Goal: Transaction & Acquisition: Book appointment/travel/reservation

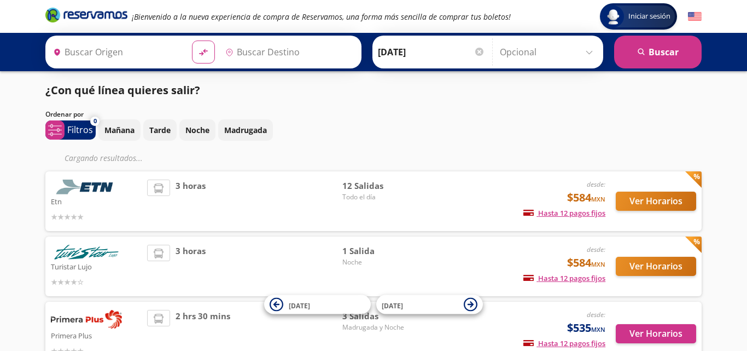
type input "Colima, Colima"
type input "[GEOGRAPHIC_DATA][PERSON_NAME], [GEOGRAPHIC_DATA]"
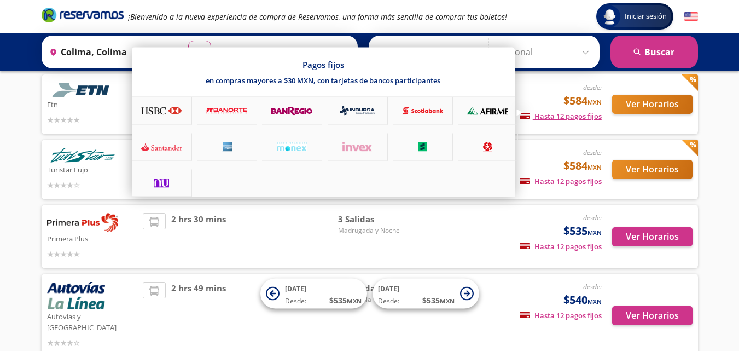
scroll to position [109, 0]
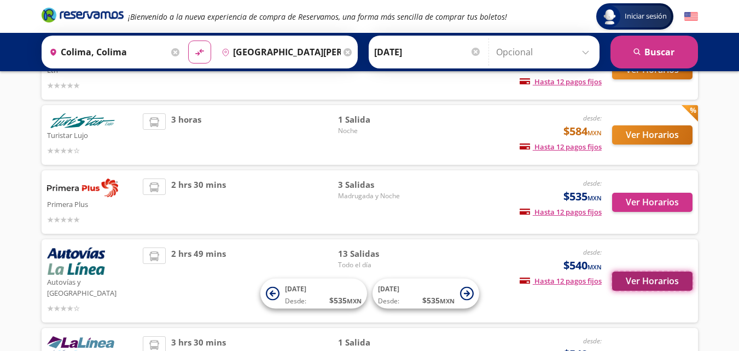
click at [656, 271] on button "Ver Horarios" at bounding box center [652, 280] width 80 height 19
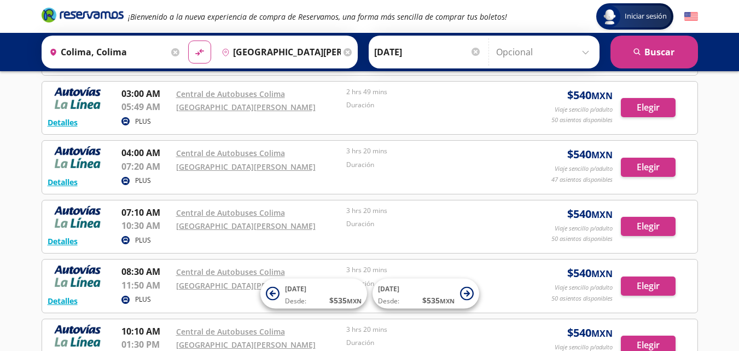
scroll to position [164, 0]
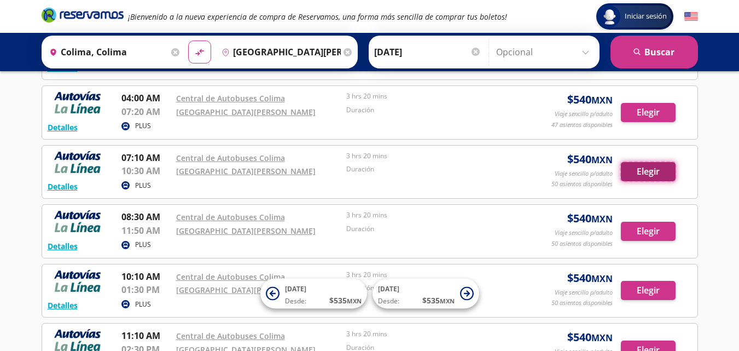
click at [645, 173] on button "Elegir" at bounding box center [648, 171] width 55 height 19
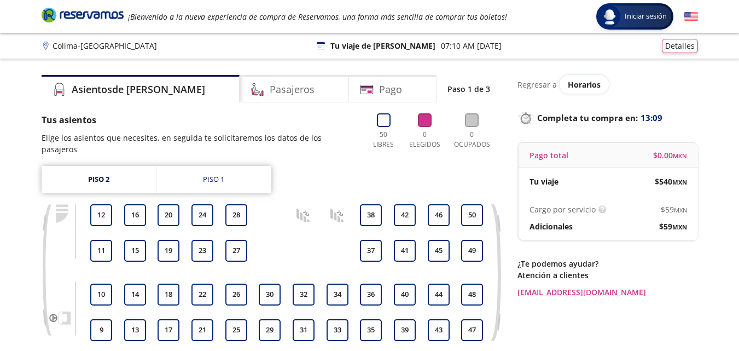
click at [441, 45] on p "07:10 AM [DATE]" at bounding box center [471, 45] width 61 height 11
click at [678, 44] on button "Detalles" at bounding box center [680, 44] width 36 height 14
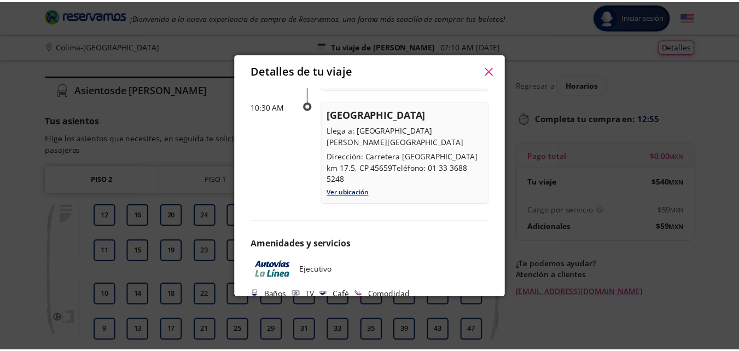
scroll to position [274, 0]
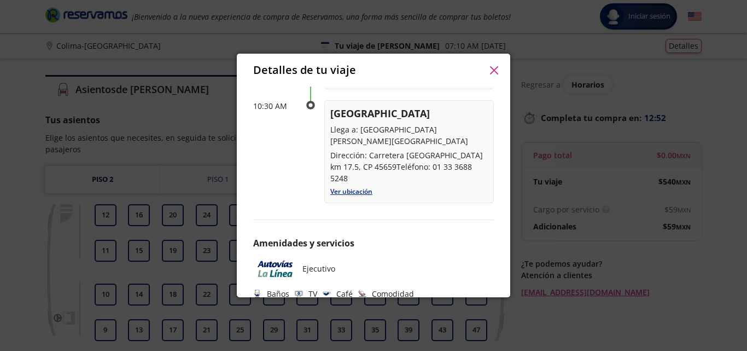
click at [491, 71] on icon "button" at bounding box center [494, 70] width 8 height 8
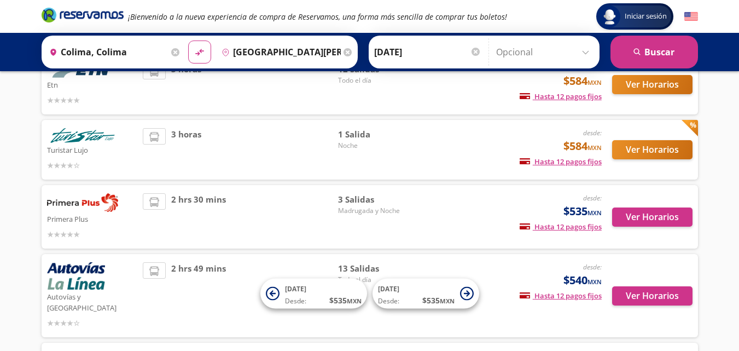
scroll to position [109, 0]
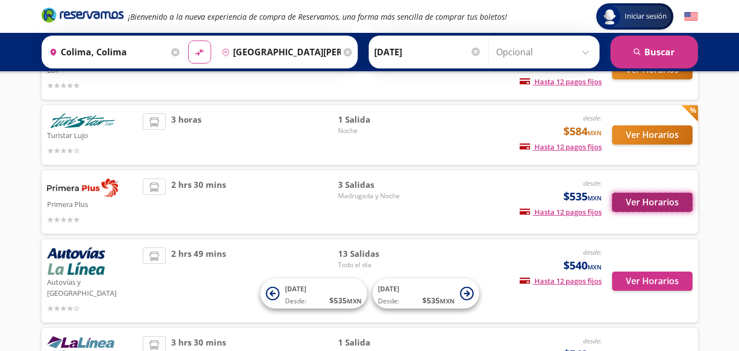
click at [646, 193] on button "Ver Horarios" at bounding box center [652, 202] width 80 height 19
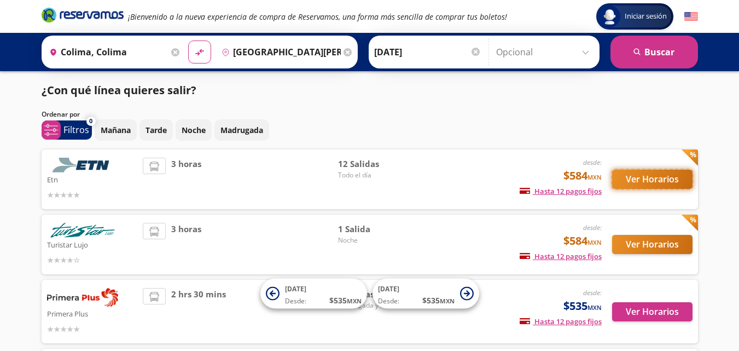
click at [647, 179] on button "Ver Horarios" at bounding box center [652, 179] width 80 height 19
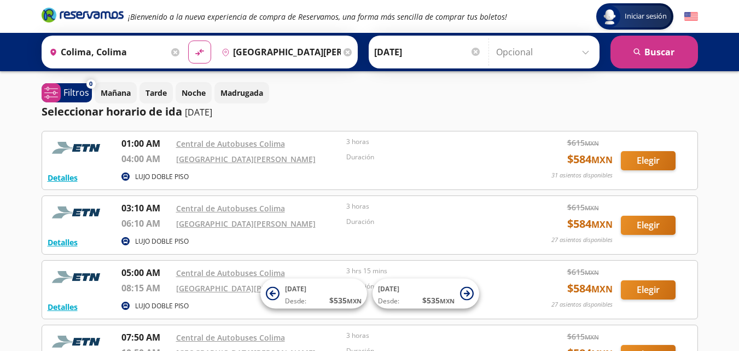
scroll to position [55, 0]
